Goal: Ask a question

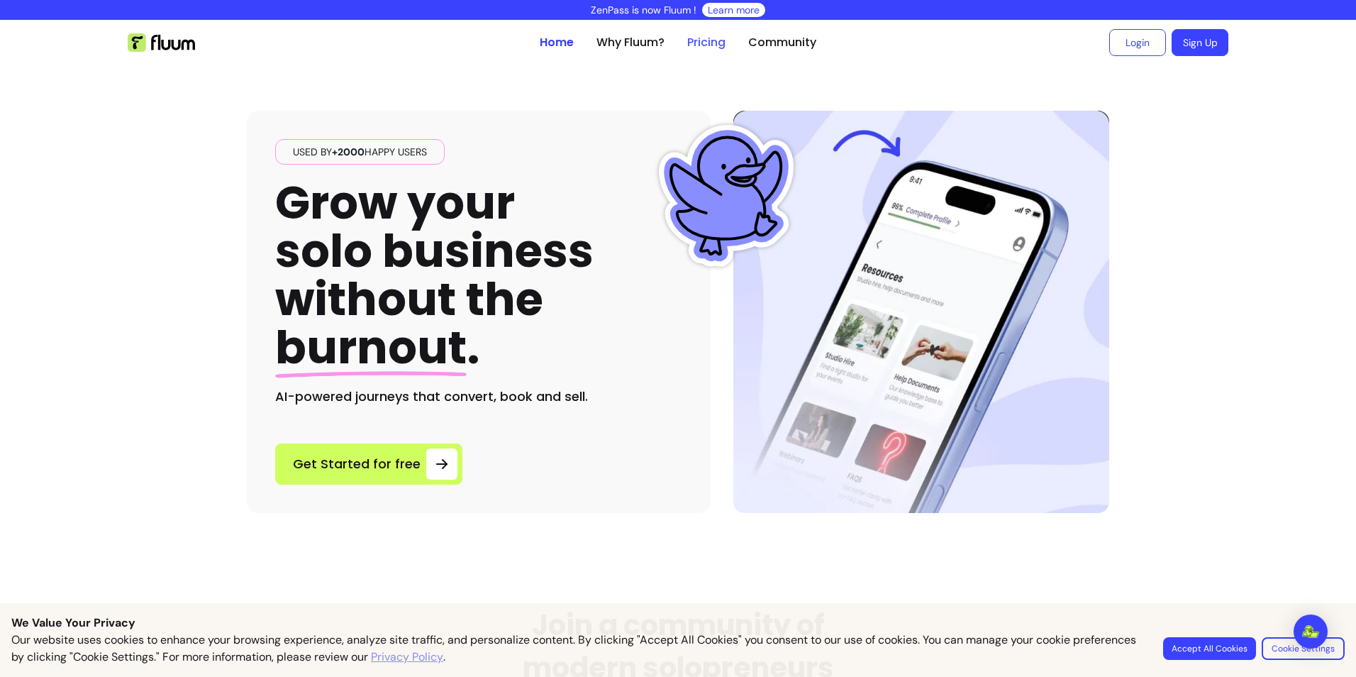
click at [698, 41] on link "Pricing" at bounding box center [706, 42] width 38 height 17
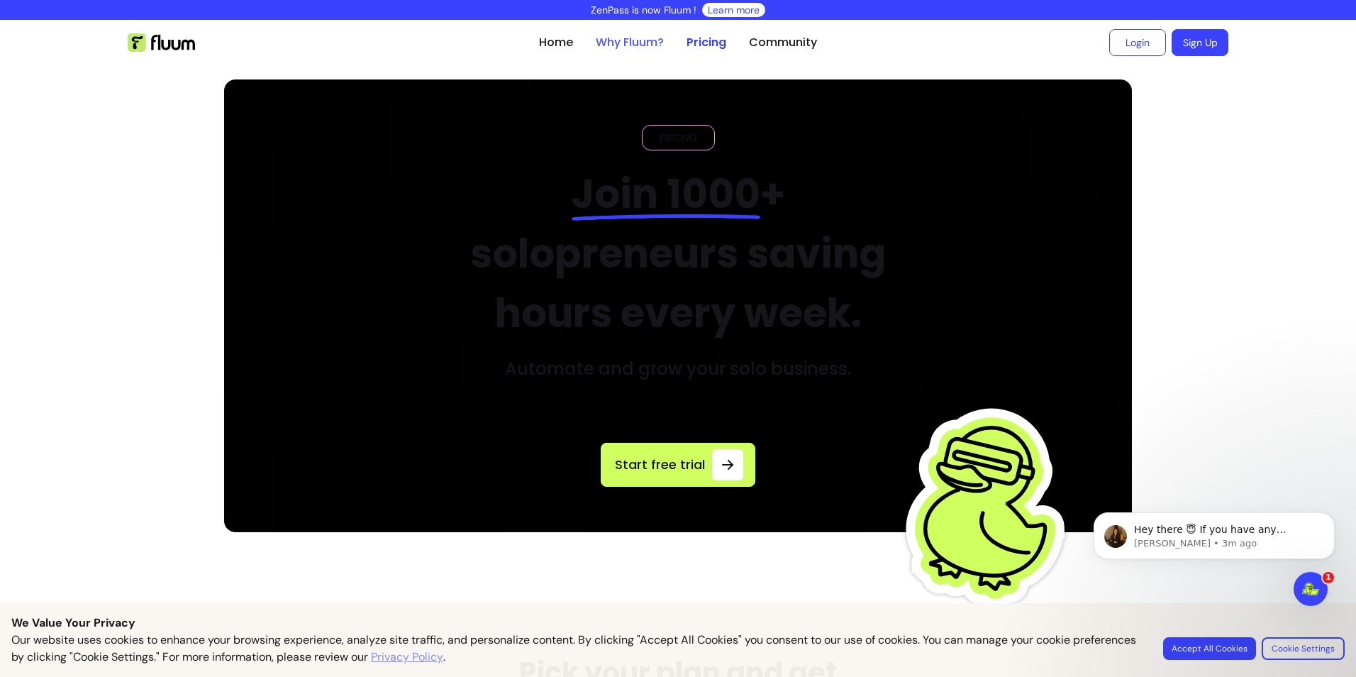
click at [601, 48] on link "Why Fluum?" at bounding box center [630, 42] width 68 height 17
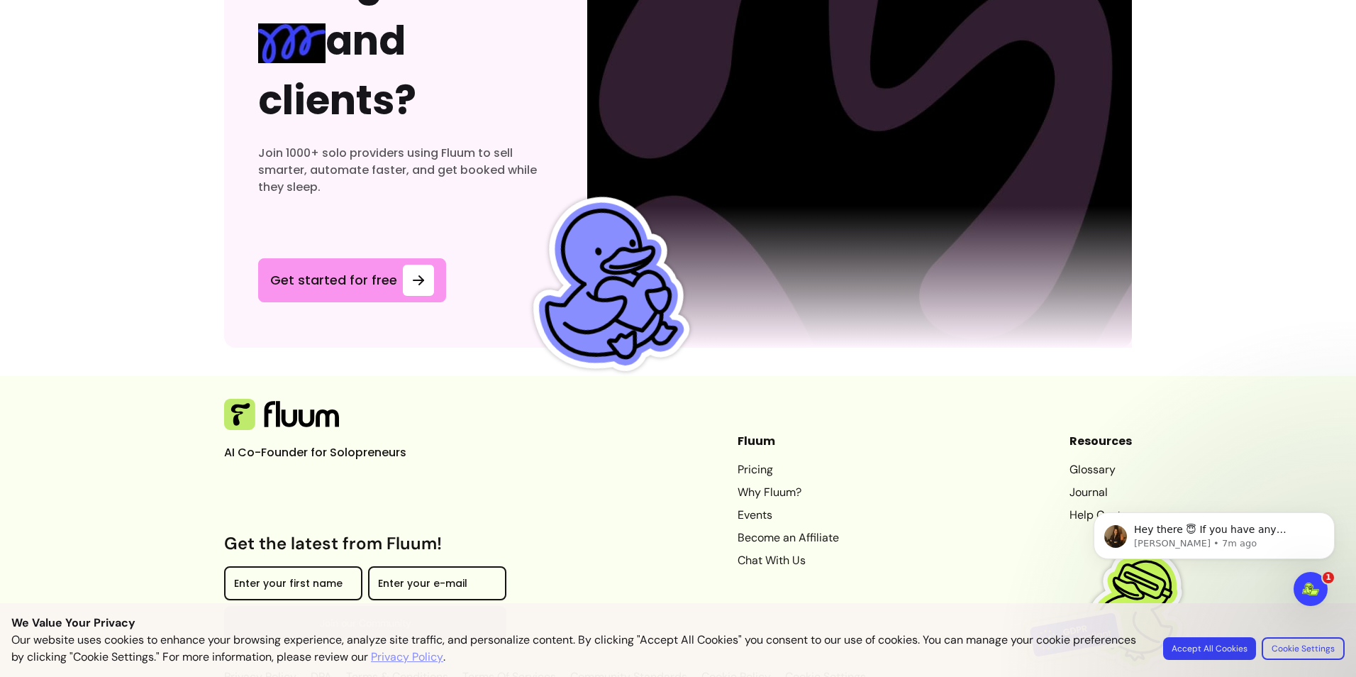
scroll to position [4377, 0]
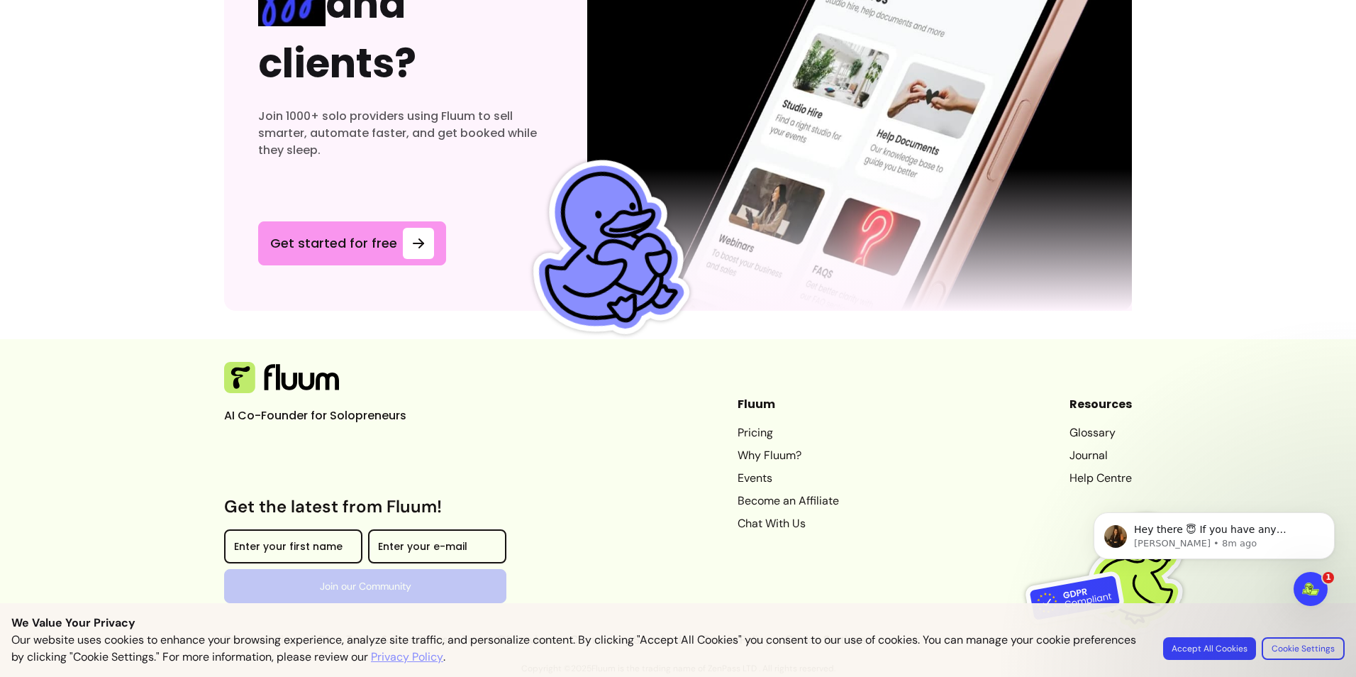
click at [1223, 648] on button "Accept All Cookies" at bounding box center [1209, 648] width 93 height 23
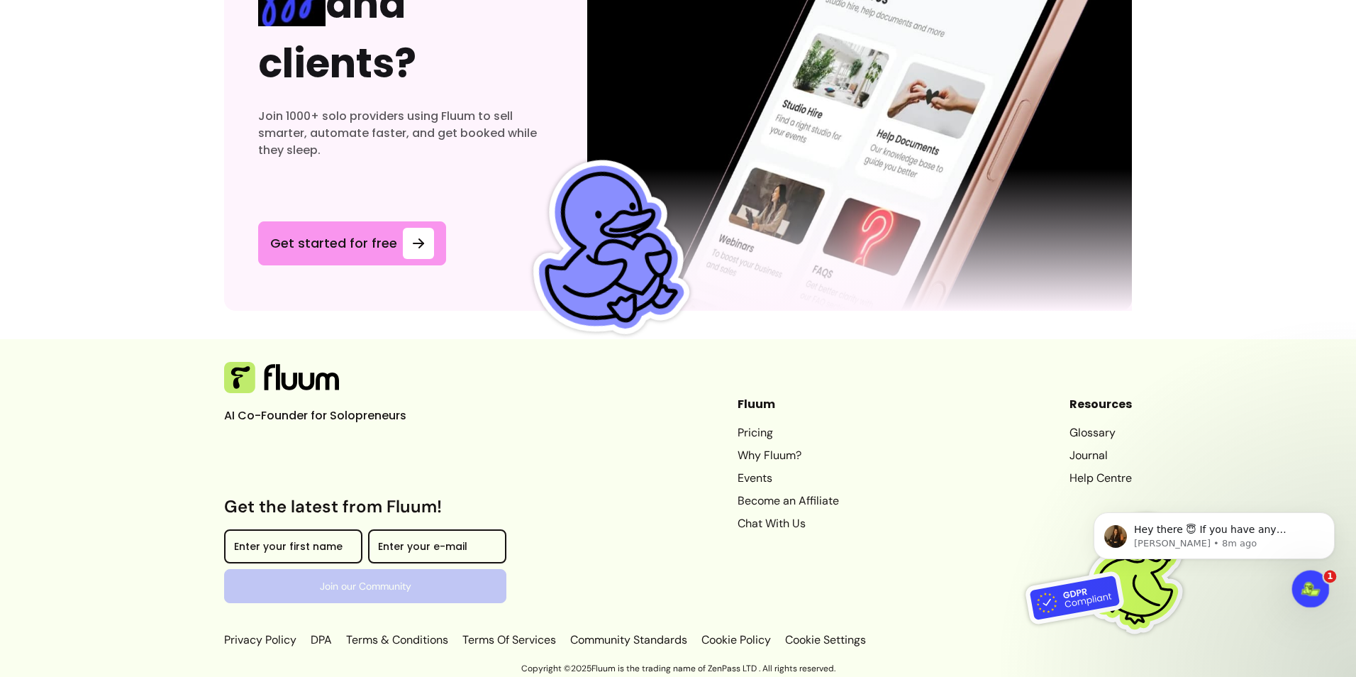
click at [1304, 589] on icon "Open Intercom Messenger" at bounding box center [1308, 586] width 23 height 23
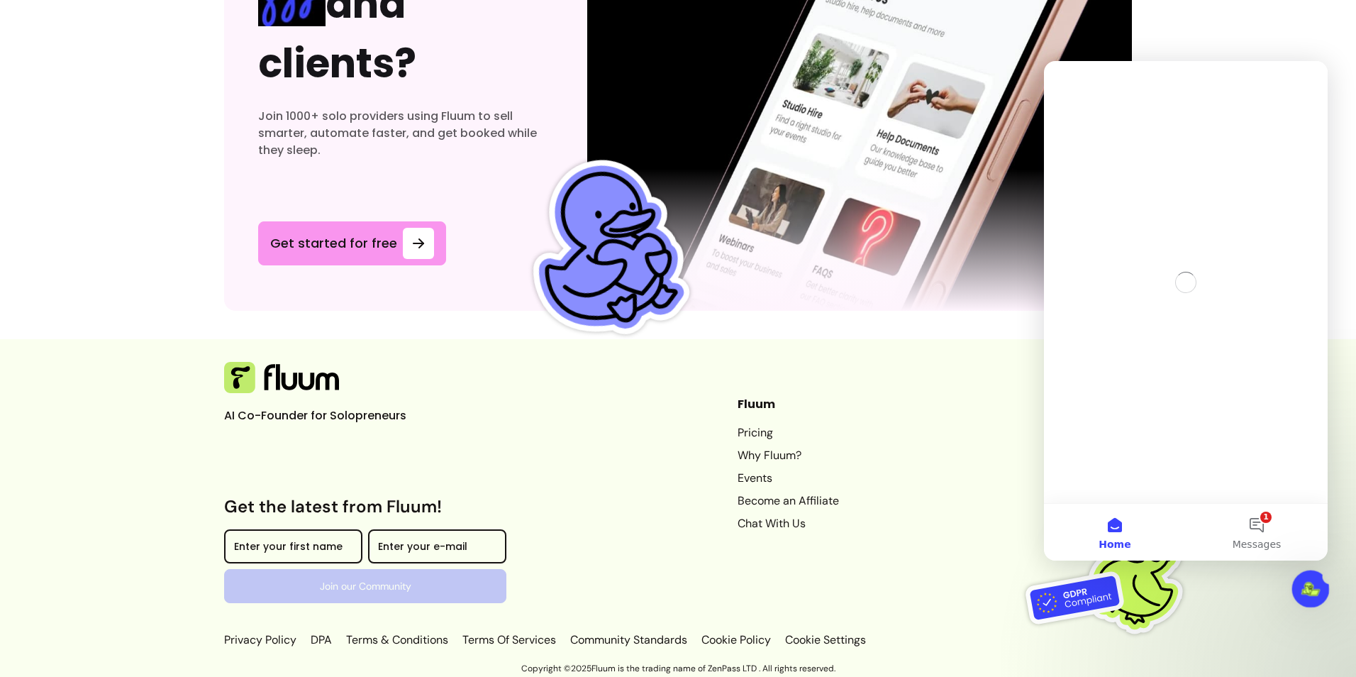
scroll to position [0, 0]
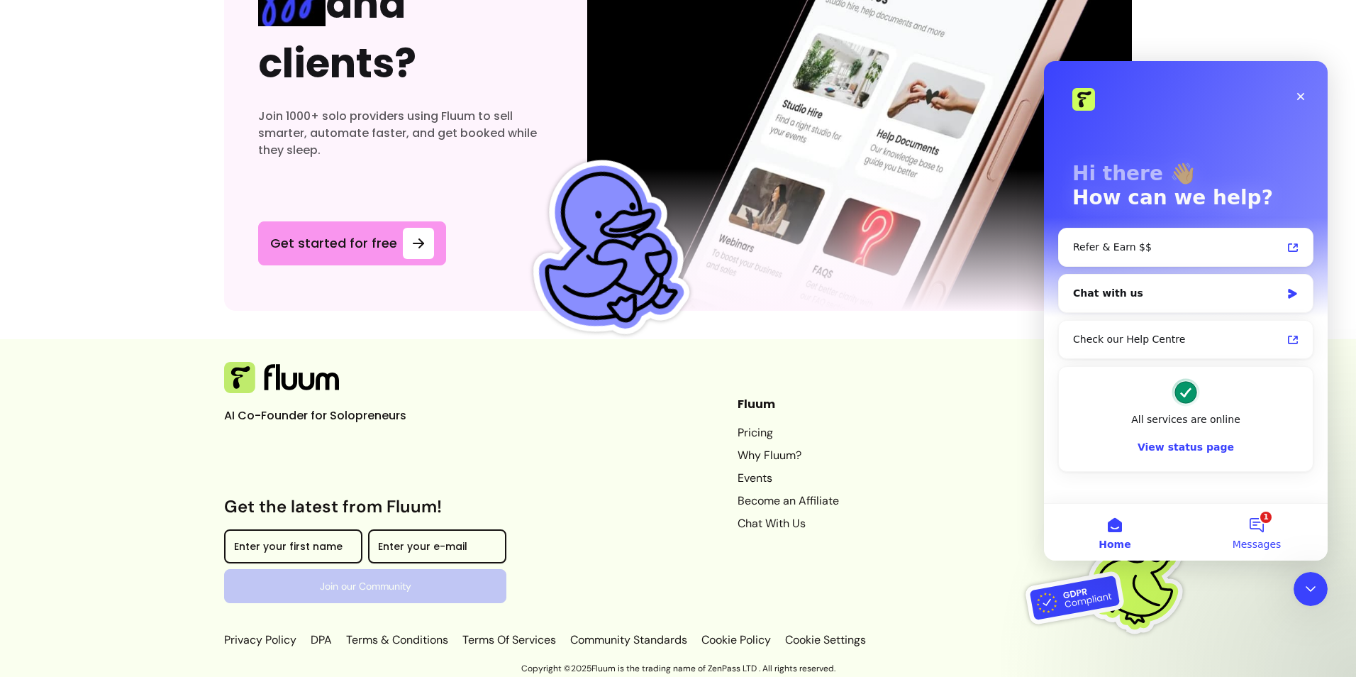
click at [1273, 528] on button "1 Messages" at bounding box center [1257, 532] width 142 height 57
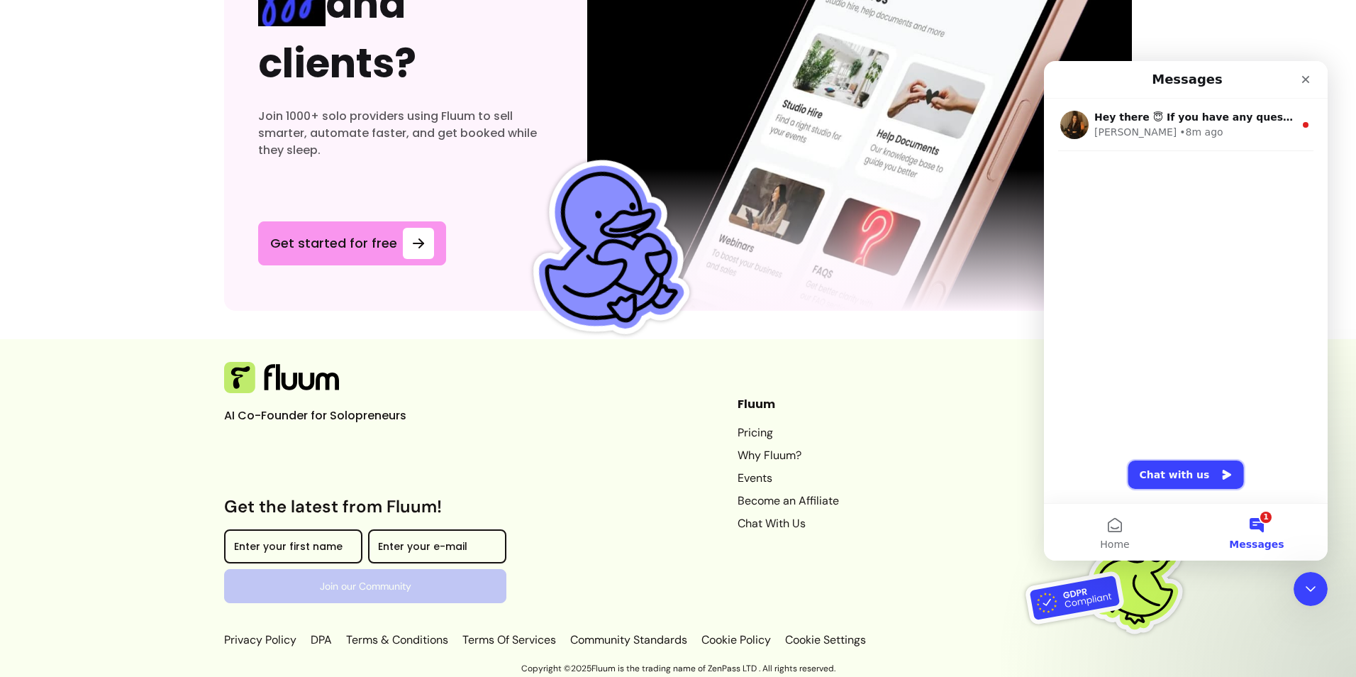
click at [1192, 470] on button "Chat with us" at bounding box center [1187, 474] width 116 height 28
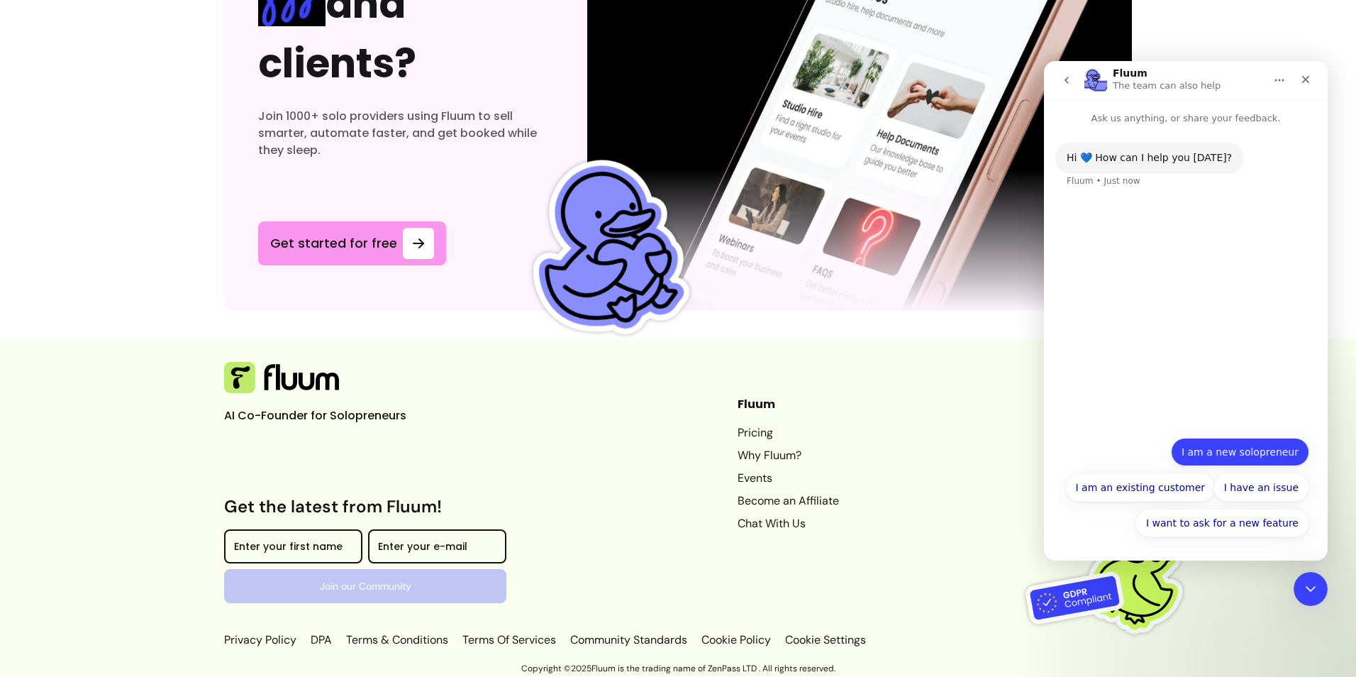
click at [1253, 460] on button "I am a new solopreneur" at bounding box center [1240, 452] width 138 height 28
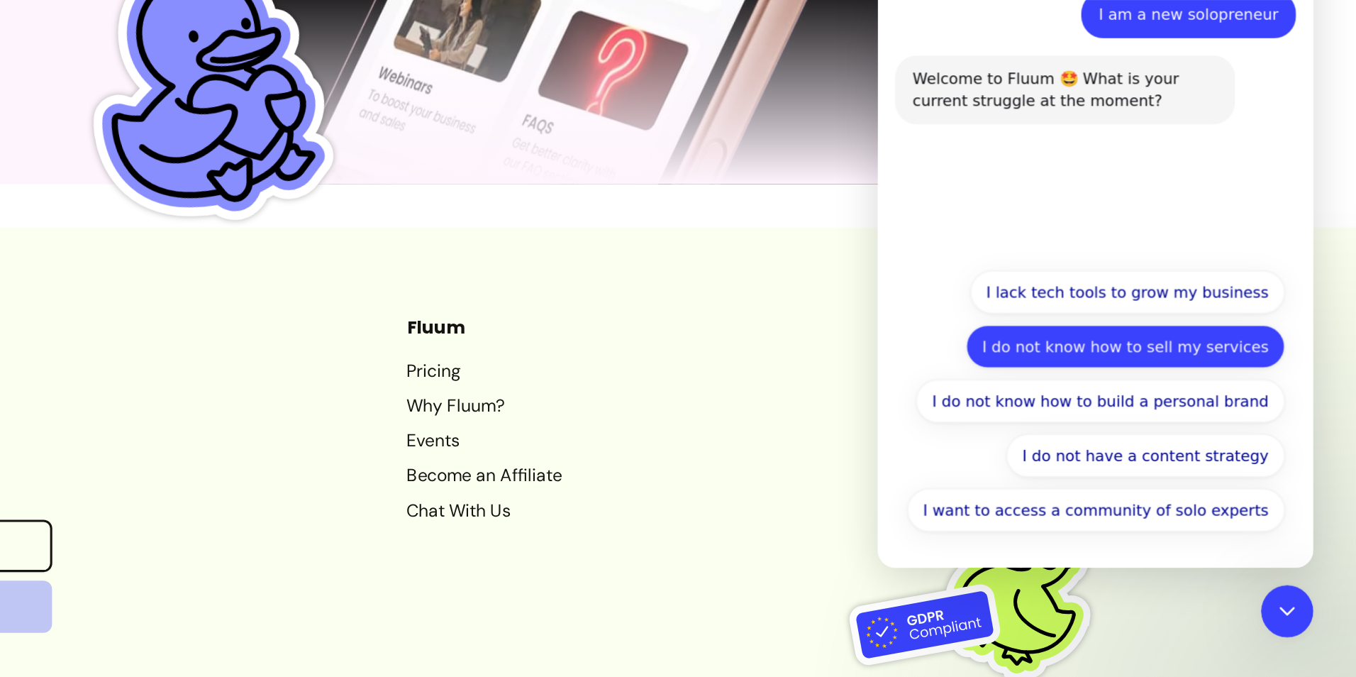
click at [1041, 155] on button "I do not know how to sell my services" at bounding box center [1039, 156] width 208 height 28
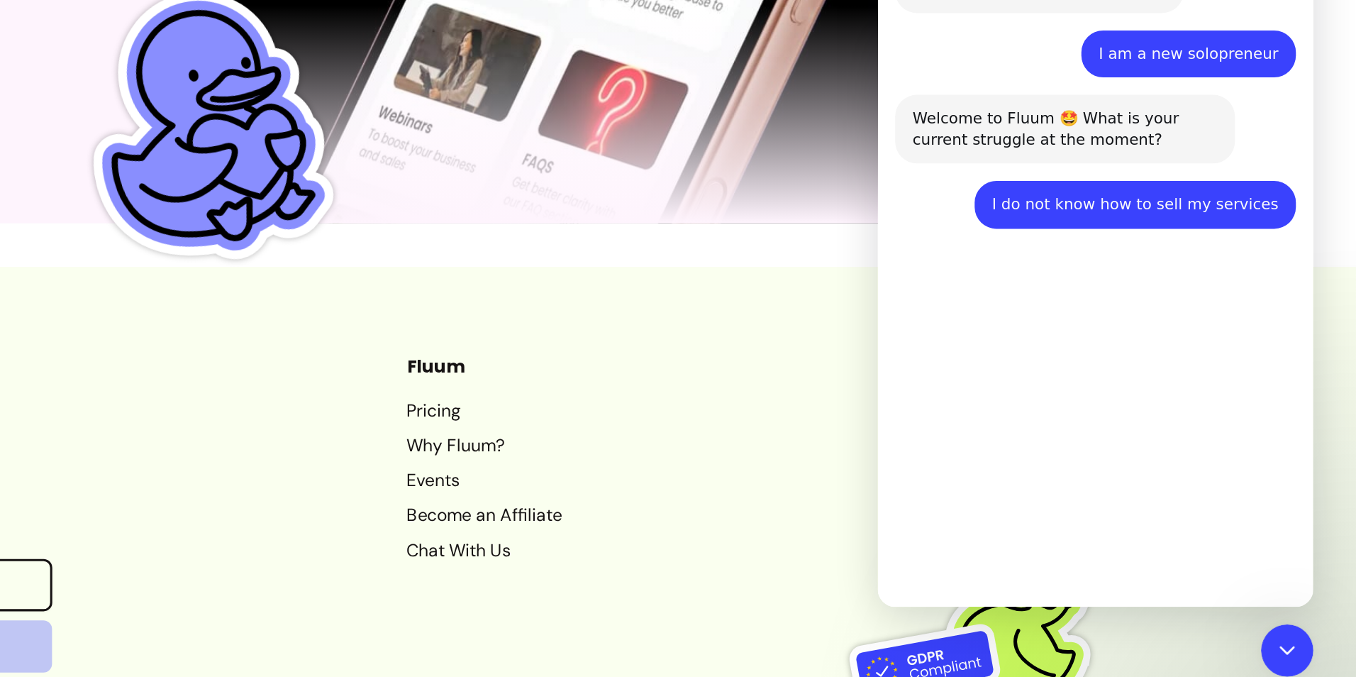
scroll to position [4331, 0]
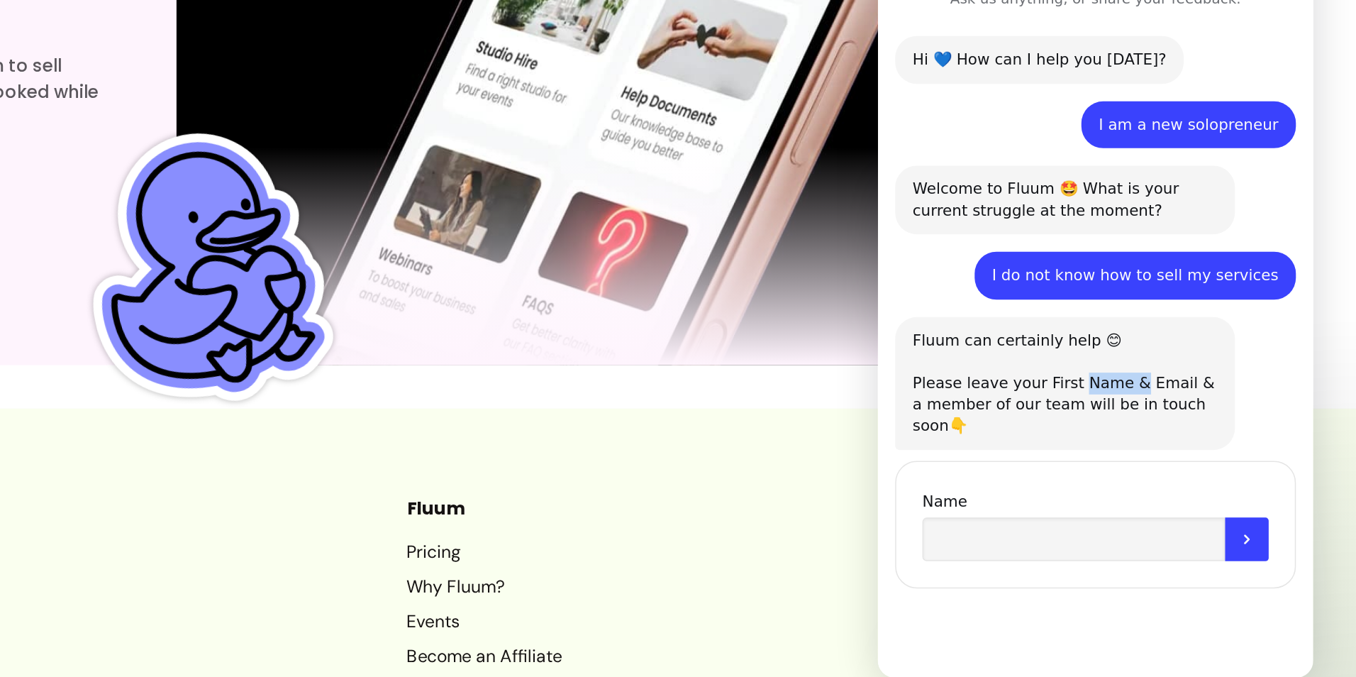
drag, startPoint x: 1008, startPoint y: 219, endPoint x: 1035, endPoint y: 214, distance: 27.4
click at [1035, 214] on div "Fluum can certainly help 😊 Please leave your First Name & Email & a member of o…" at bounding box center [999, 219] width 199 height 70
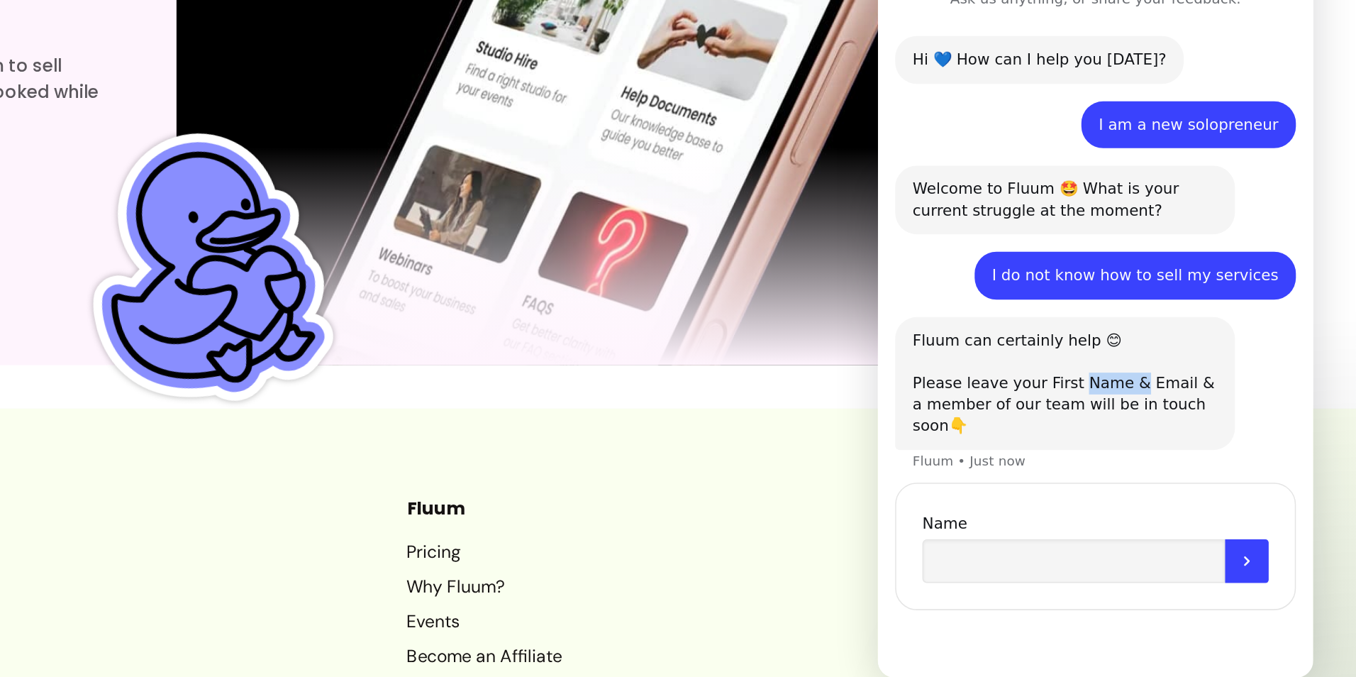
scroll to position [4377, 0]
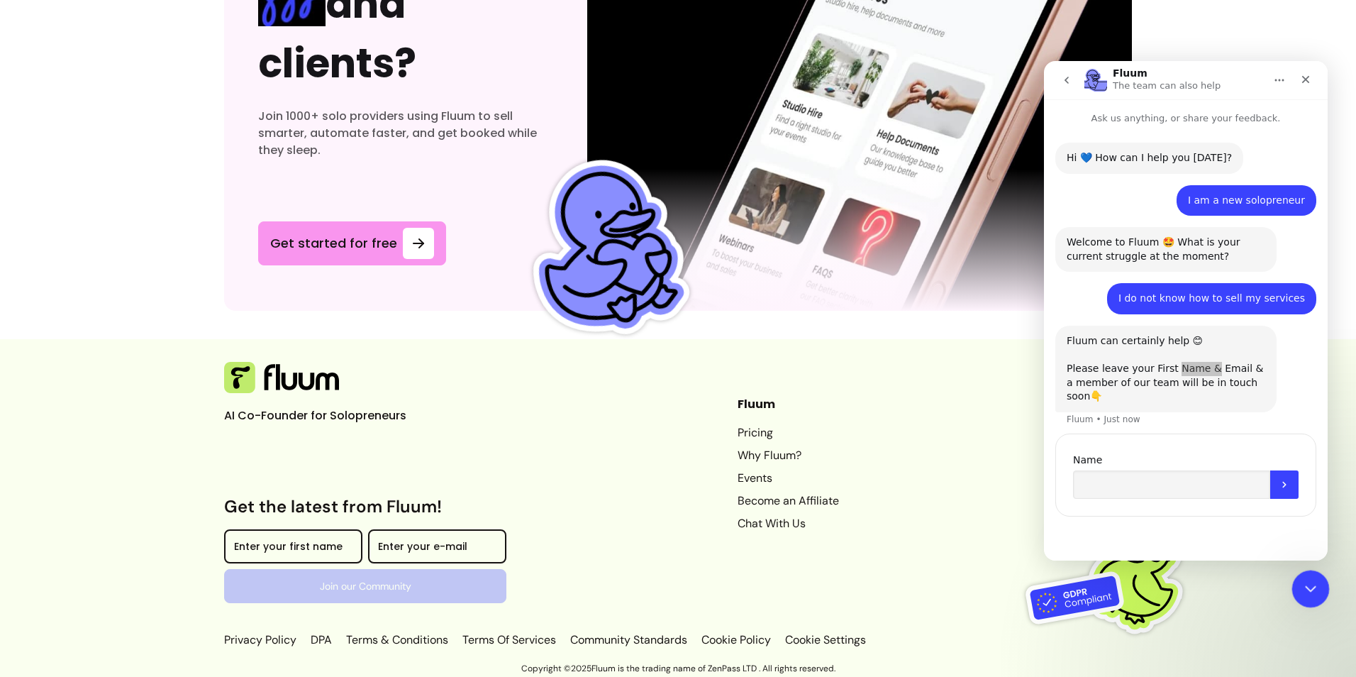
click at [1295, 600] on div "Close Intercom Messenger" at bounding box center [1309, 587] width 34 height 34
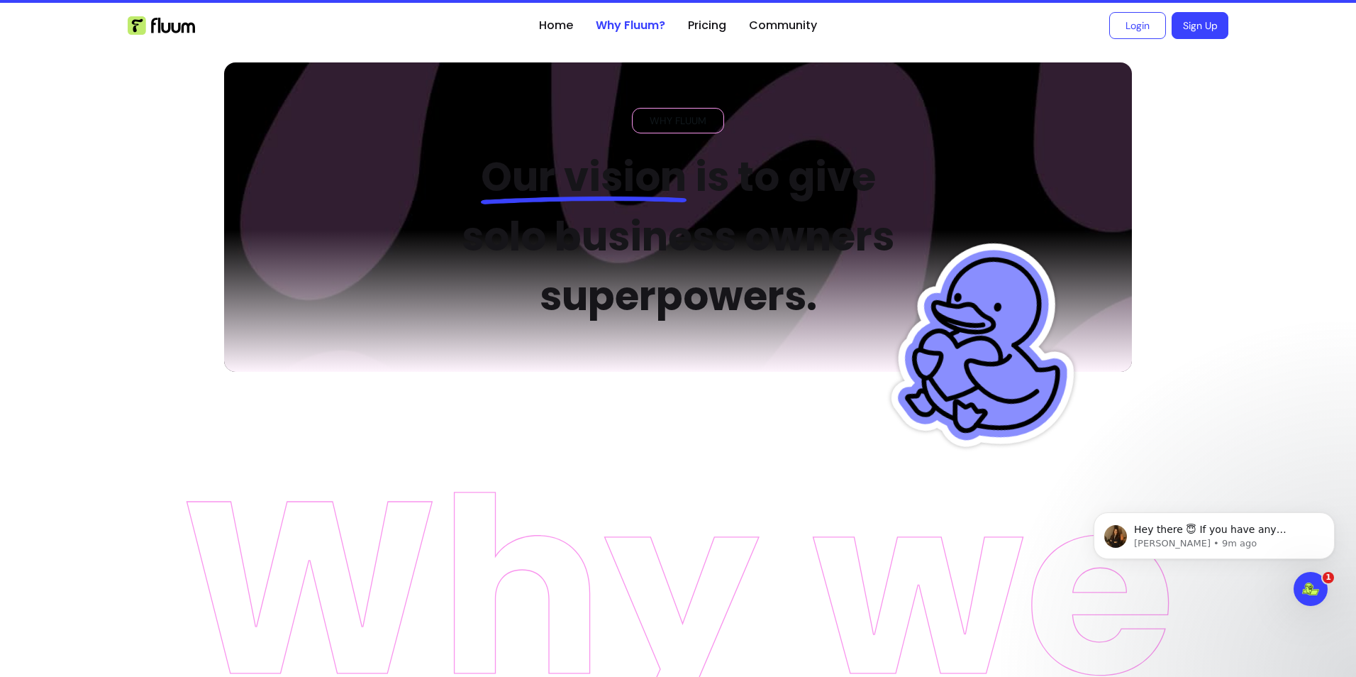
scroll to position [0, 0]
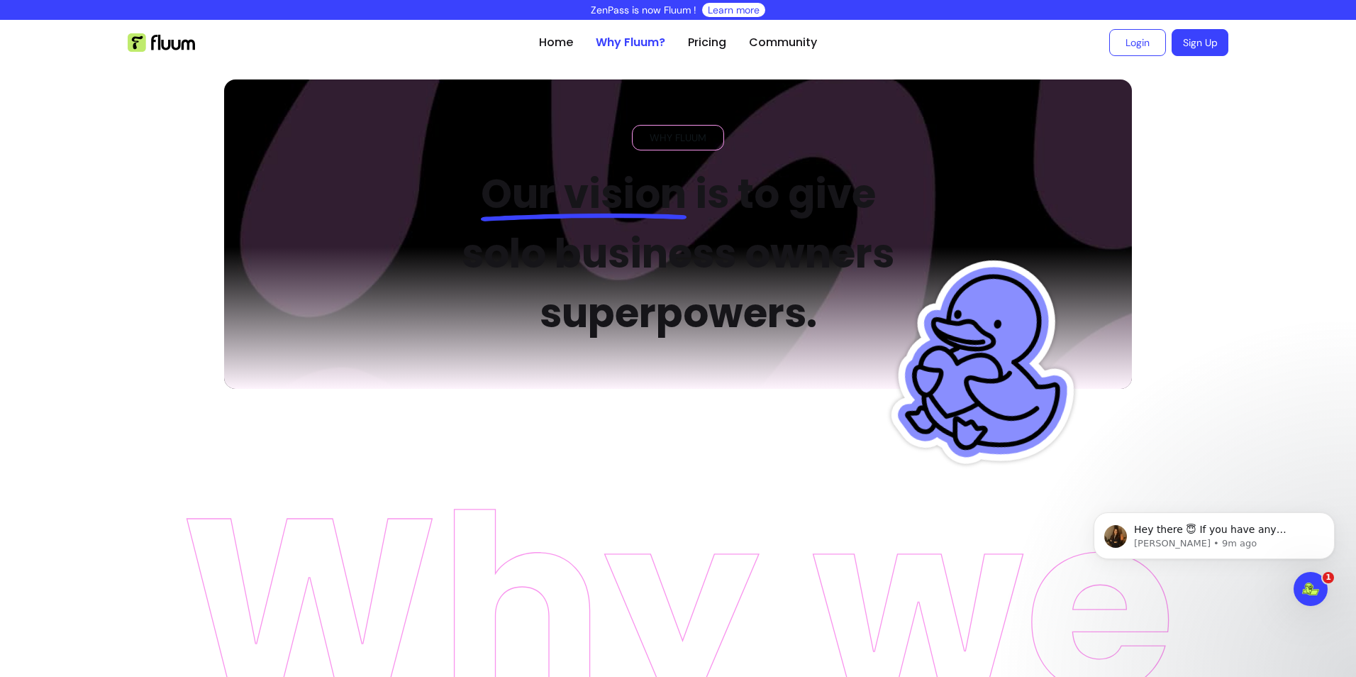
click at [690, 137] on span "WHY FLUUM" at bounding box center [678, 138] width 68 height 14
copy span "FLUUM"
click at [709, 35] on link "Pricing" at bounding box center [707, 42] width 38 height 17
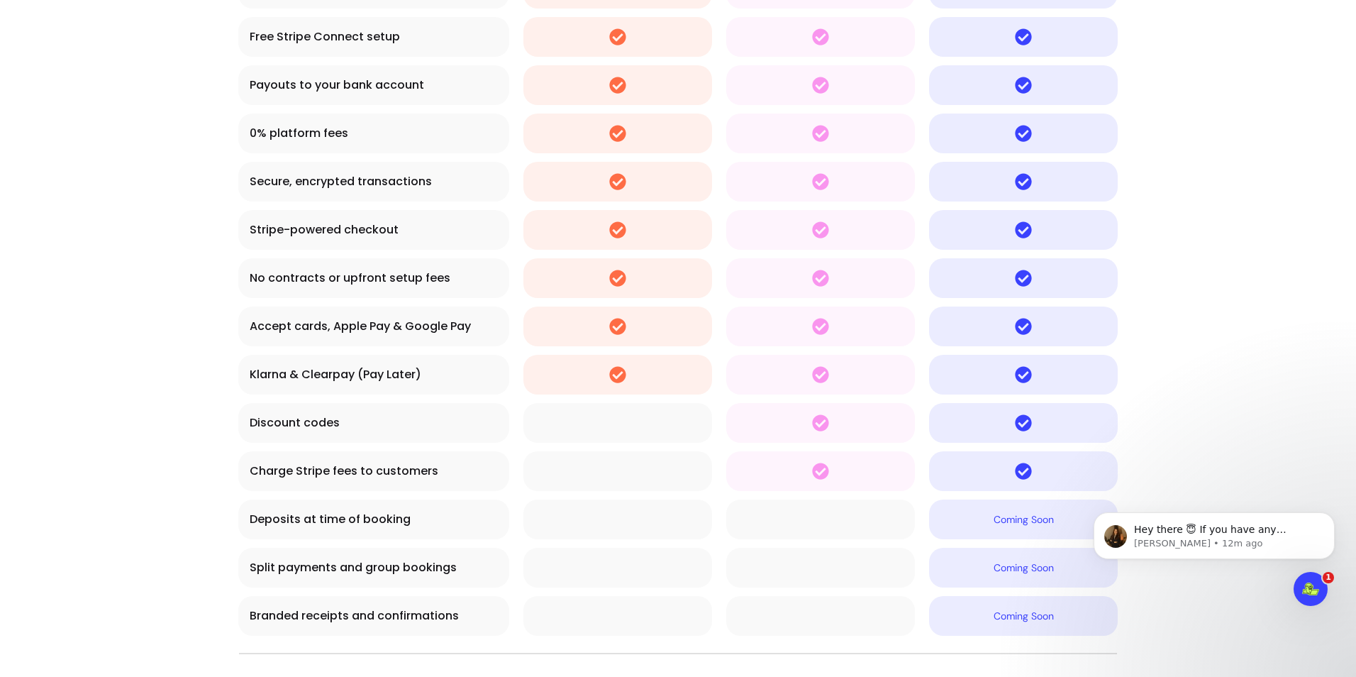
scroll to position [3716, 0]
click at [754, 477] on div at bounding box center [821, 470] width 166 height 17
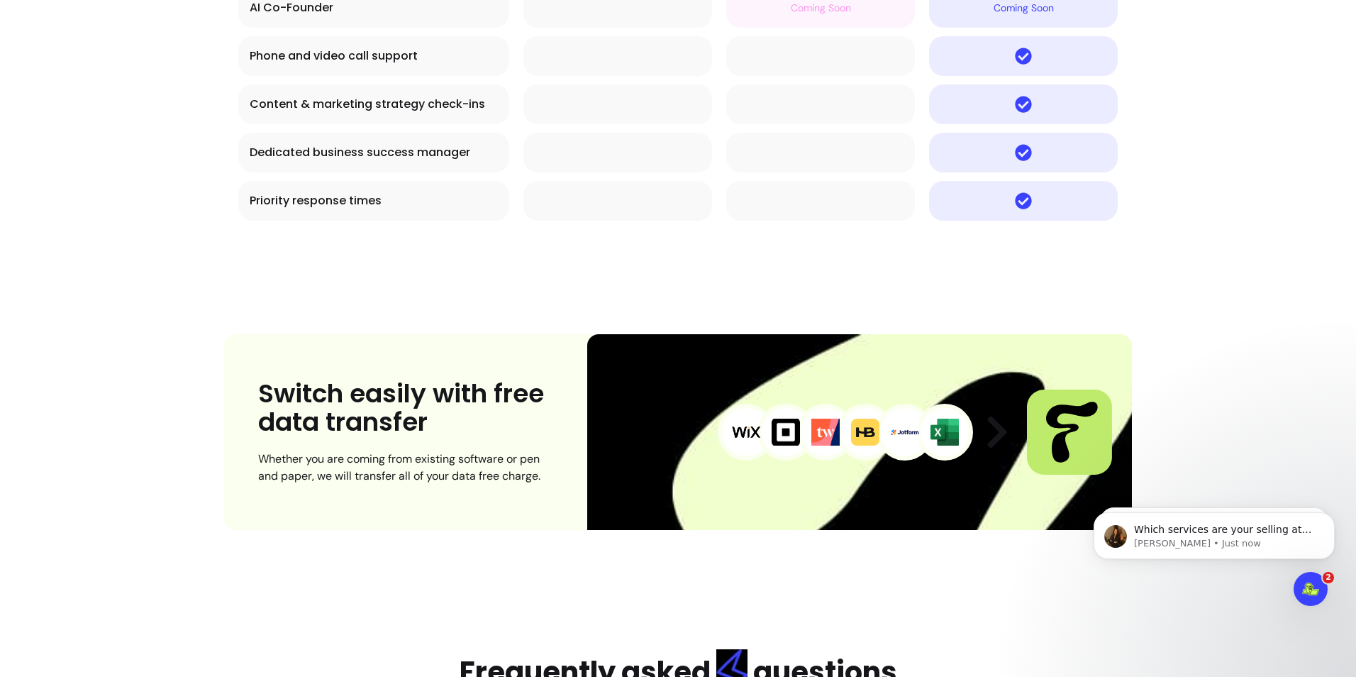
scroll to position [152, 0]
click at [754, 477] on div at bounding box center [859, 432] width 545 height 196
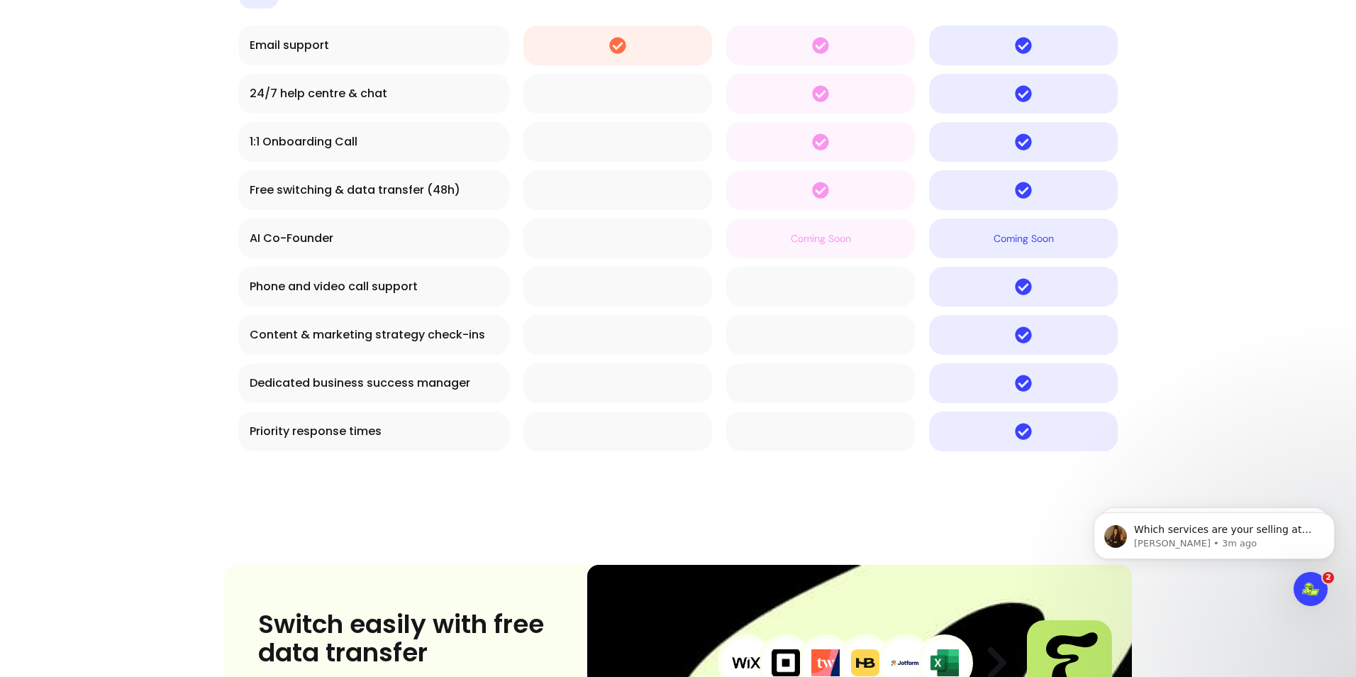
scroll to position [5755, 0]
